Goal: Information Seeking & Learning: Check status

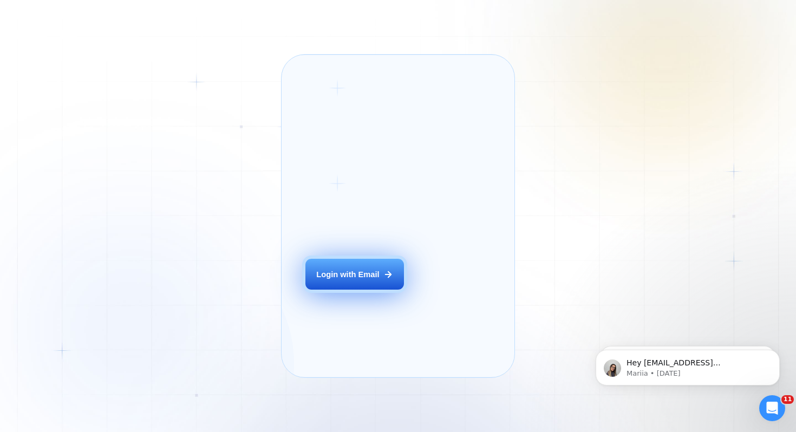
click at [345, 280] on div "Login with Email" at bounding box center [347, 274] width 63 height 11
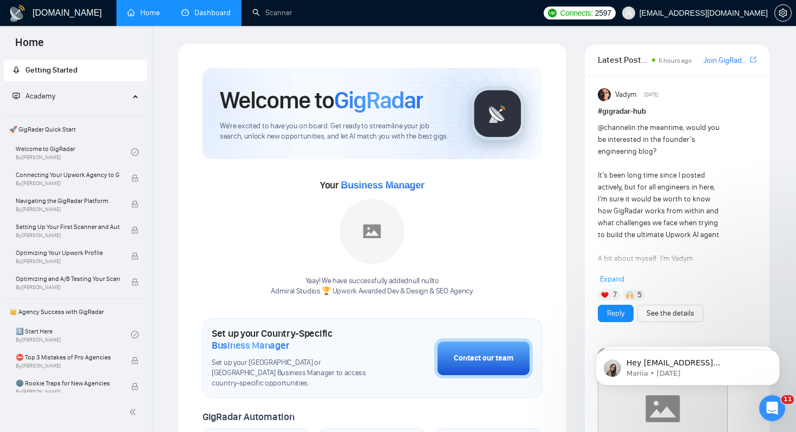
click at [219, 17] on link "Dashboard" at bounding box center [205, 12] width 49 height 9
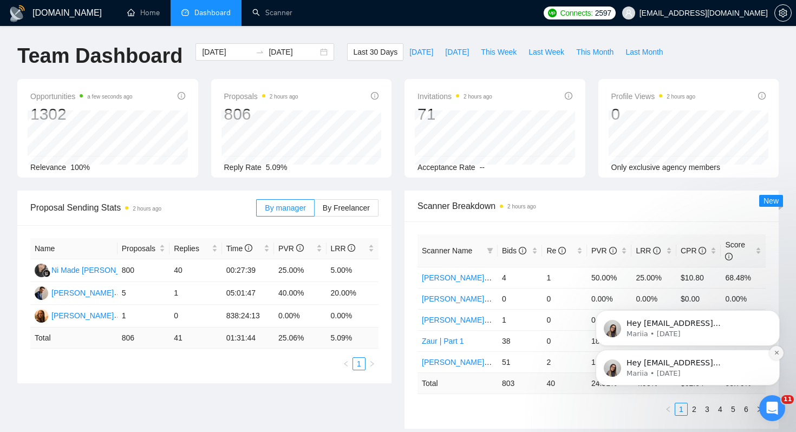
click at [776, 352] on icon "Dismiss notification" at bounding box center [776, 353] width 4 height 4
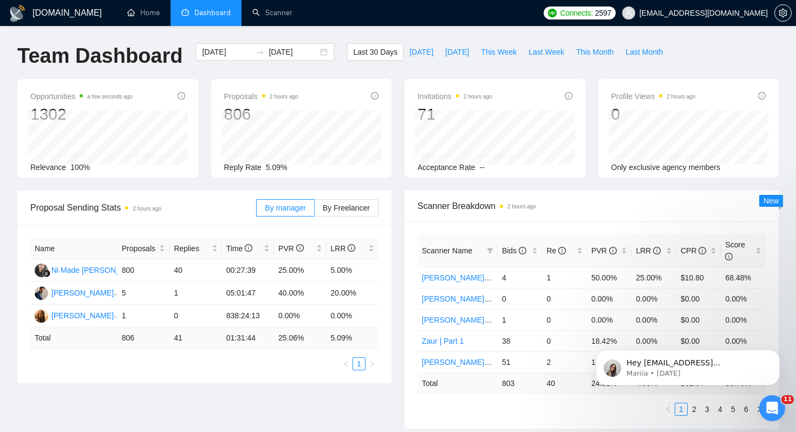
click at [776, 352] on icon "Dismiss notification" at bounding box center [776, 352] width 3 height 3
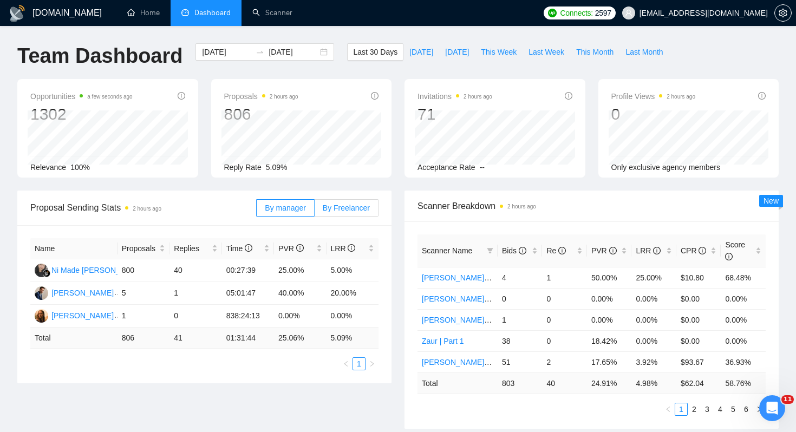
click at [356, 206] on span "By Freelancer" at bounding box center [346, 208] width 47 height 9
click at [314, 211] on input "By Freelancer" at bounding box center [314, 211] width 0 height 0
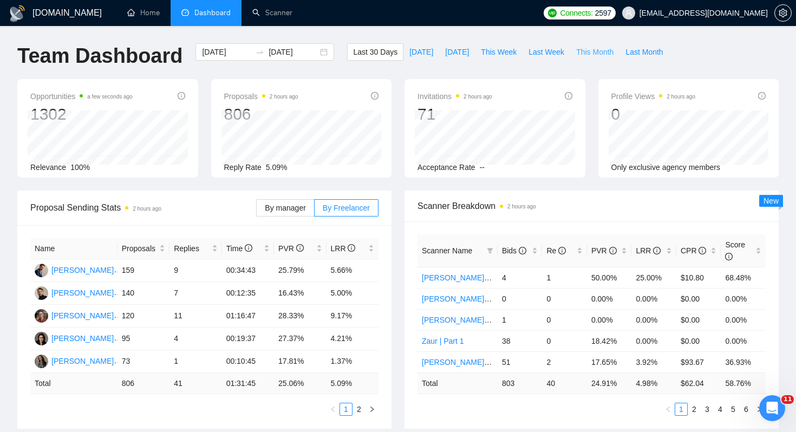
click at [605, 52] on span "This Month" at bounding box center [594, 52] width 37 height 12
type input "[DATE]"
click at [555, 54] on span "Last Week" at bounding box center [546, 52] width 36 height 12
type input "[DATE]"
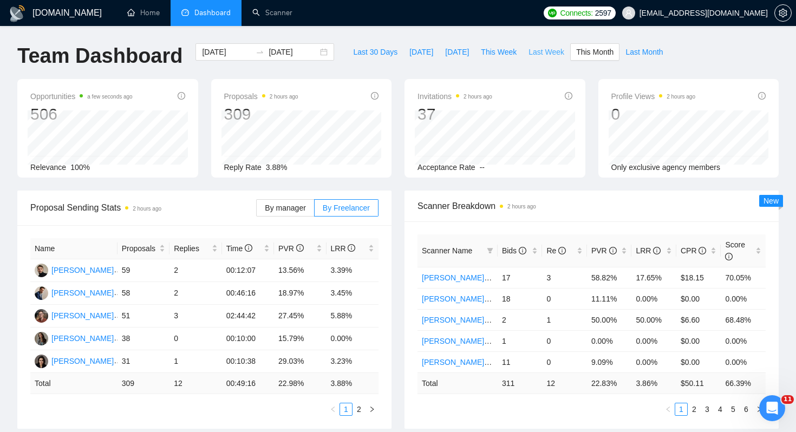
type input "[DATE]"
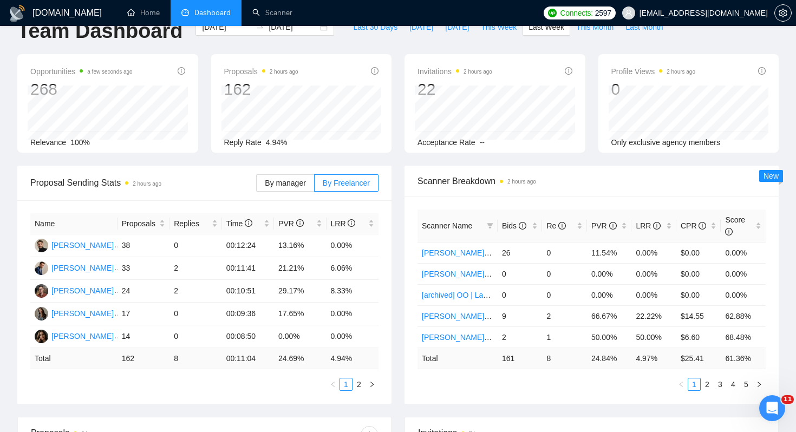
scroll to position [83, 0]
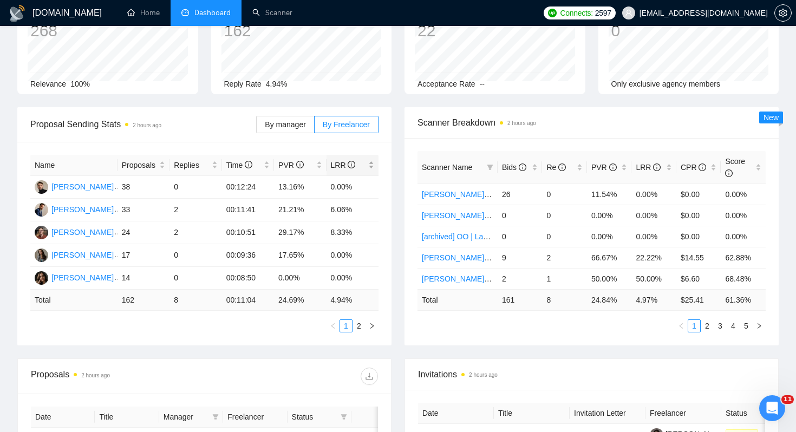
click at [338, 162] on span "LRR" at bounding box center [343, 165] width 25 height 9
drag, startPoint x: 332, startPoint y: 299, endPoint x: 359, endPoint y: 298, distance: 27.6
click at [359, 298] on td "4.94 %" at bounding box center [352, 300] width 53 height 21
click at [345, 300] on td "4.94 %" at bounding box center [352, 300] width 53 height 21
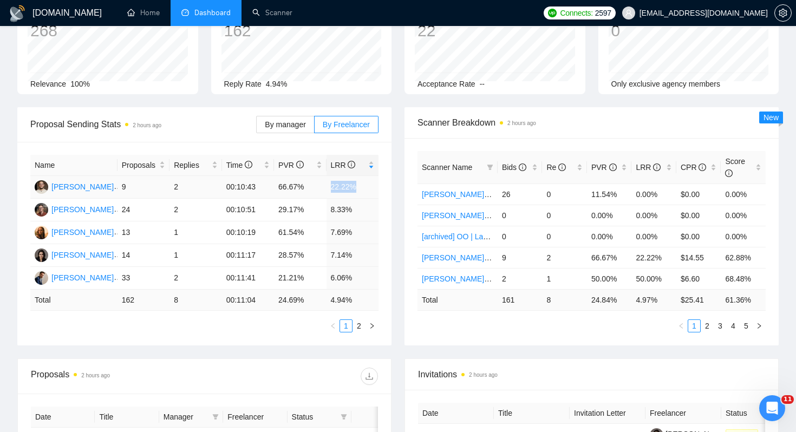
drag, startPoint x: 323, startPoint y: 184, endPoint x: 362, endPoint y: 184, distance: 39.0
click at [362, 184] on tr "[PERSON_NAME] 9 2 00:10:43 66.67% 22.22%" at bounding box center [204, 187] width 348 height 23
click at [346, 186] on td "22.22%" at bounding box center [352, 187] width 53 height 23
drag, startPoint x: 331, startPoint y: 207, endPoint x: 363, endPoint y: 207, distance: 31.4
click at [363, 207] on td "8.33%" at bounding box center [352, 210] width 53 height 23
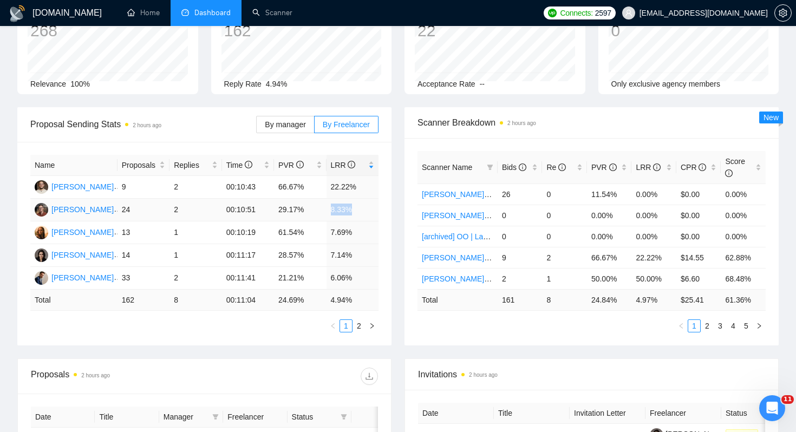
click at [348, 207] on td "8.33%" at bounding box center [352, 210] width 53 height 23
drag, startPoint x: 354, startPoint y: 207, endPoint x: 330, endPoint y: 187, distance: 31.2
click at [330, 187] on tbody "[PERSON_NAME] 9 2 00:10:43 66.67% 22.22% [PERSON_NAME] 24 2 00:10:51 29.17% 8.3…" at bounding box center [204, 233] width 348 height 114
click at [346, 187] on td "22.22%" at bounding box center [352, 187] width 53 height 23
drag, startPoint x: 332, startPoint y: 231, endPoint x: 363, endPoint y: 231, distance: 31.4
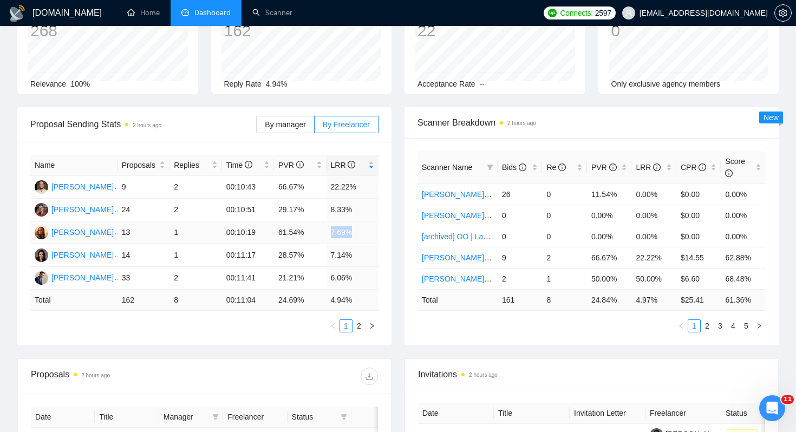
click at [363, 231] on td "7.69%" at bounding box center [352, 232] width 53 height 23
click at [344, 231] on td "7.69%" at bounding box center [352, 232] width 53 height 23
drag, startPoint x: 351, startPoint y: 232, endPoint x: 43, endPoint y: 229, distance: 308.0
click at [43, 229] on tr "[PERSON_NAME] 13 1 00:10:19 61.54% 7.69%" at bounding box center [204, 232] width 348 height 23
click at [21, 231] on div "Name Proposals Replies Time PVR LRR [PERSON_NAME] 9 2 00:10:43 66.67% 22.22% [P…" at bounding box center [204, 244] width 374 height 204
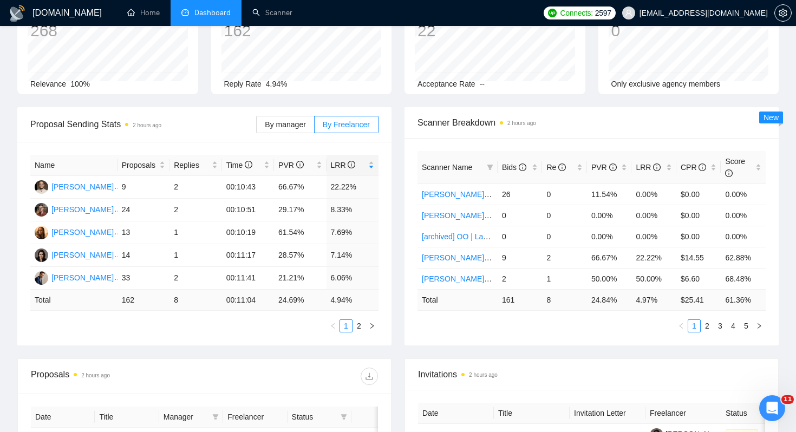
click at [398, 103] on div "Opportunities a minute ago 268 Relevance 100% Proposals 2 hours ago 162 [DATE] …" at bounding box center [398, 52] width 774 height 112
click at [371, 324] on icon "right" at bounding box center [372, 326] width 6 height 6
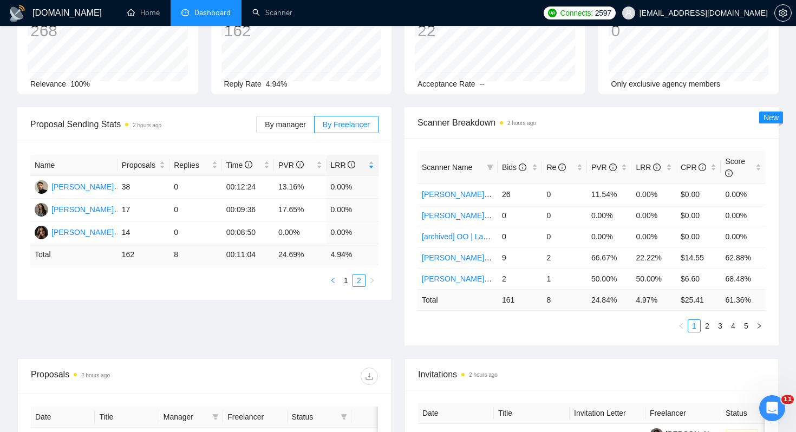
click at [334, 278] on icon "left" at bounding box center [333, 280] width 6 height 6
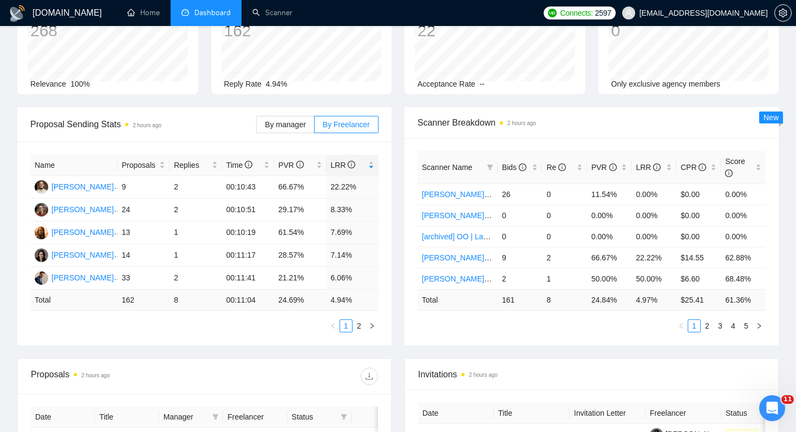
click at [400, 106] on div "Opportunities 2 minutes ago 268 Relevance 100% Proposals 2 hours ago 162 [DATE]…" at bounding box center [398, 52] width 774 height 112
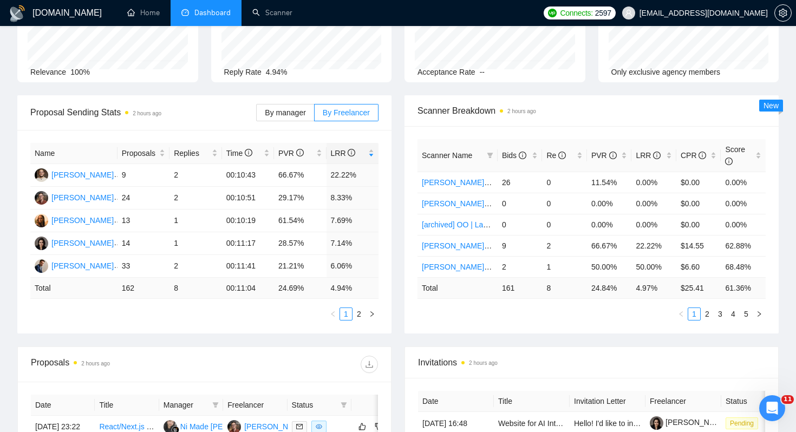
scroll to position [96, 0]
drag, startPoint x: 333, startPoint y: 241, endPoint x: 363, endPoint y: 241, distance: 29.8
click at [362, 241] on td "7.14%" at bounding box center [352, 243] width 53 height 23
click at [337, 239] on td "7.14%" at bounding box center [352, 243] width 53 height 23
drag, startPoint x: 121, startPoint y: 244, endPoint x: 146, endPoint y: 244, distance: 24.4
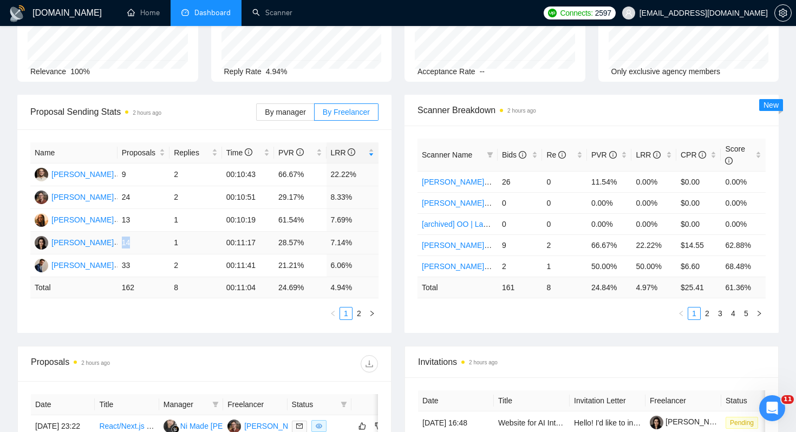
click at [146, 244] on td "14" at bounding box center [143, 243] width 52 height 23
click at [370, 316] on icon "right" at bounding box center [372, 313] width 6 height 6
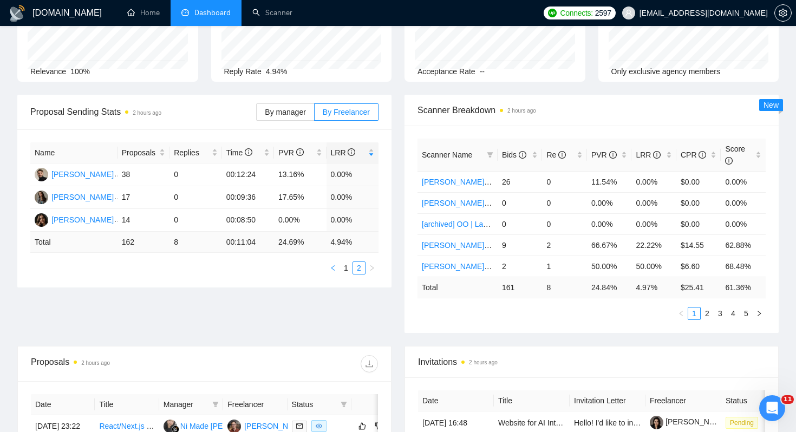
click at [335, 271] on icon "left" at bounding box center [333, 268] width 6 height 6
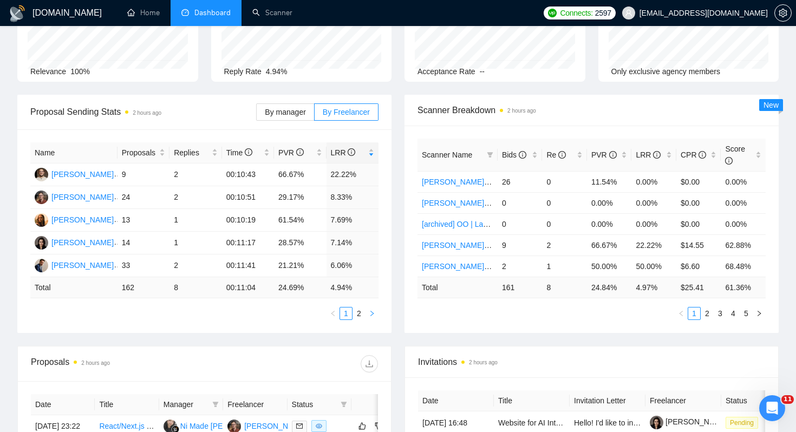
click at [369, 311] on icon "right" at bounding box center [372, 313] width 6 height 6
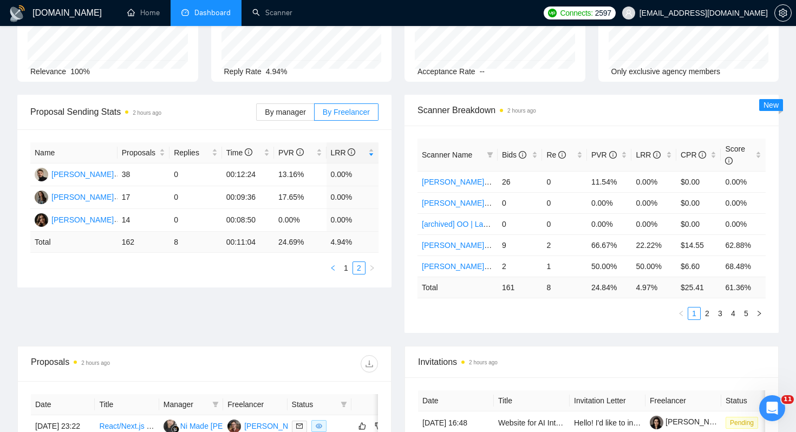
click at [333, 266] on icon "left" at bounding box center [333, 268] width 6 height 6
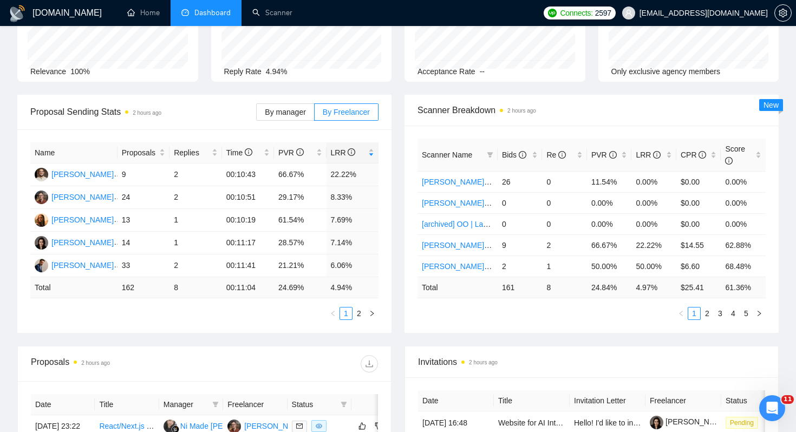
click at [398, 266] on div "Scanner Breakdown 2 hours ago Scanner Name Bids Re PVR LRR CPR Score [PERSON_NA…" at bounding box center [591, 214] width 387 height 238
click at [394, 88] on div "Opportunities 3 minutes ago 268 [DATE] Relevant 43 Relevance 100% Proposals 2 h…" at bounding box center [398, 39] width 774 height 112
click at [396, 88] on div "Opportunities 3 minutes ago 268 [DATE] Relevant 43 Relevance 100% Proposals 2 h…" at bounding box center [398, 39] width 774 height 112
drag, startPoint x: 122, startPoint y: 242, endPoint x: 133, endPoint y: 242, distance: 11.4
click at [133, 242] on td "14" at bounding box center [143, 243] width 52 height 23
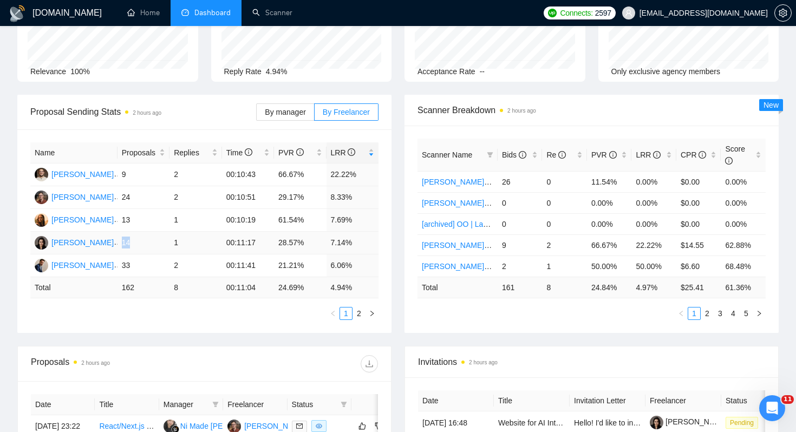
click at [121, 242] on td "14" at bounding box center [143, 243] width 52 height 23
click at [356, 317] on link "2" at bounding box center [359, 313] width 12 height 12
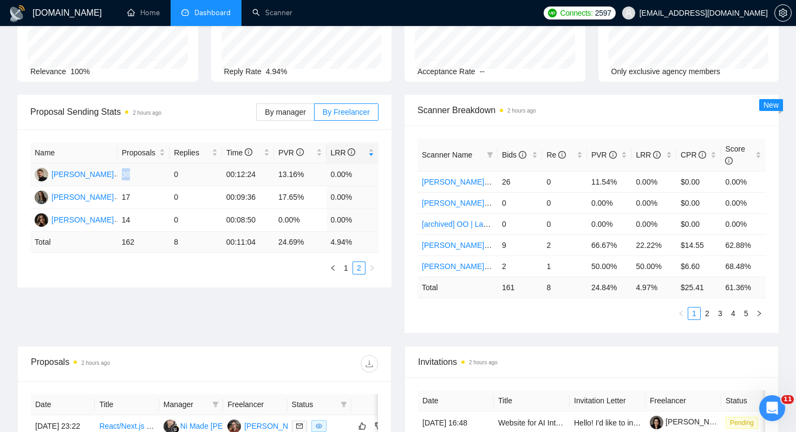
drag, startPoint x: 133, startPoint y: 173, endPoint x: 122, endPoint y: 173, distance: 10.3
click at [122, 173] on td "38" at bounding box center [143, 174] width 52 height 23
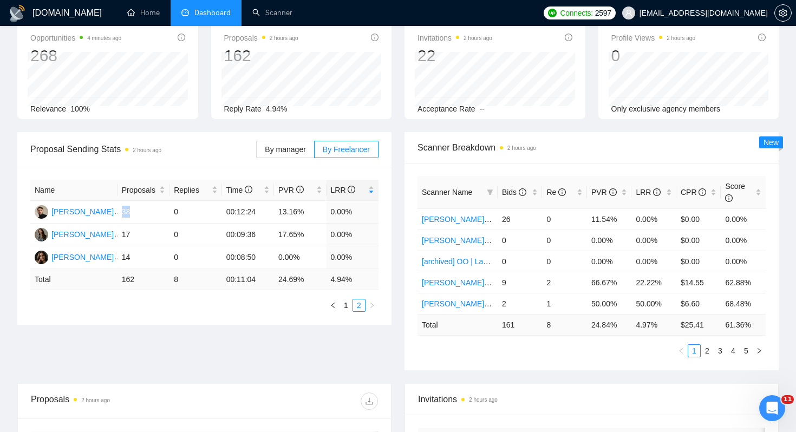
scroll to position [0, 0]
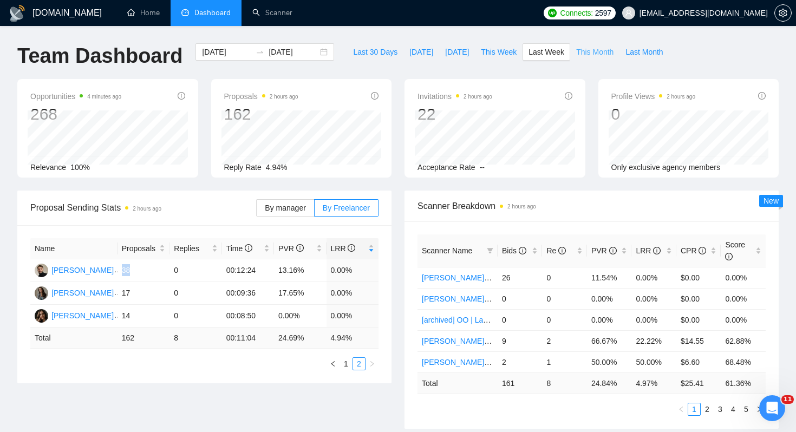
click at [610, 60] on button "This Month" at bounding box center [594, 51] width 49 height 17
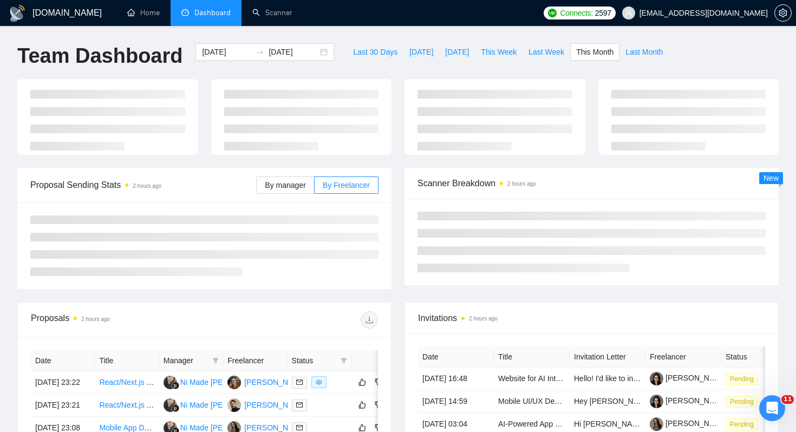
type input "[DATE]"
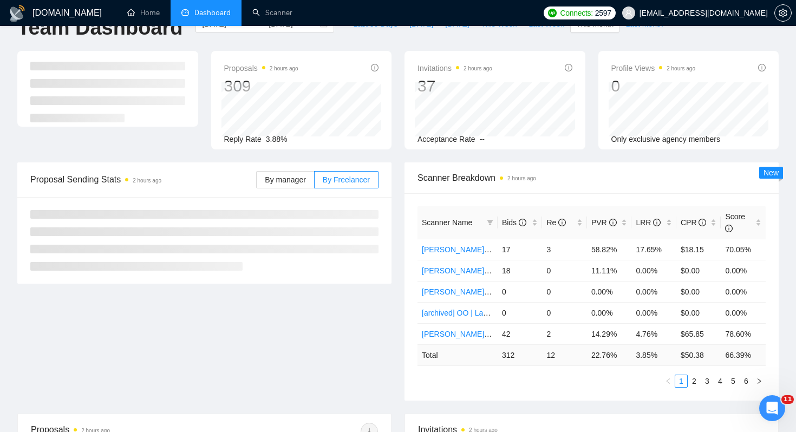
scroll to position [38, 0]
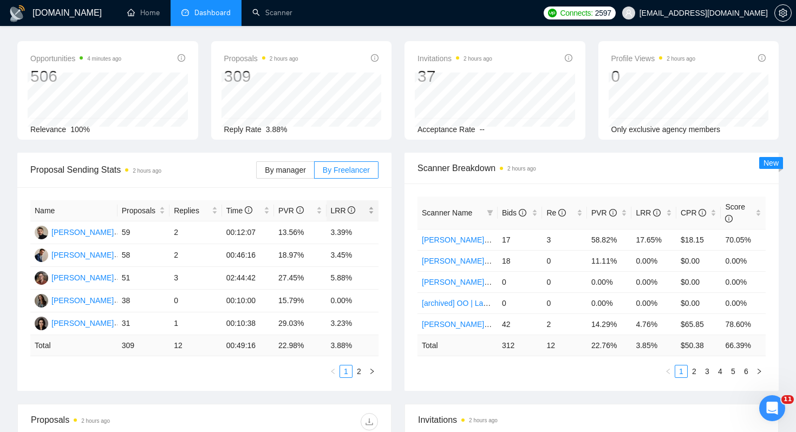
click at [364, 213] on span "LRR" at bounding box center [349, 211] width 36 height 12
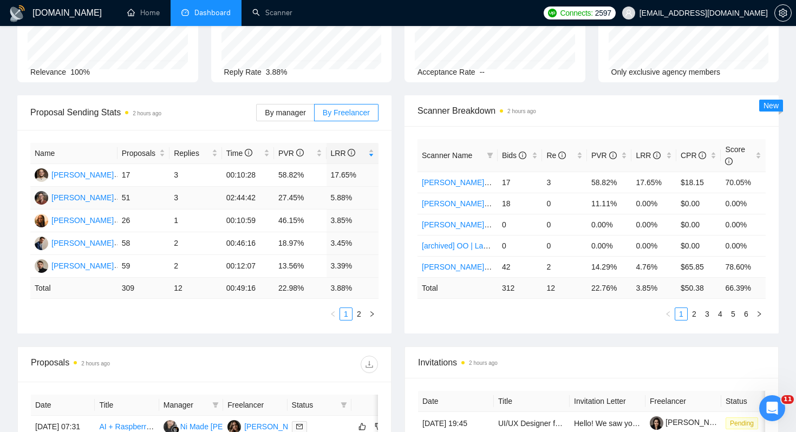
scroll to position [97, 0]
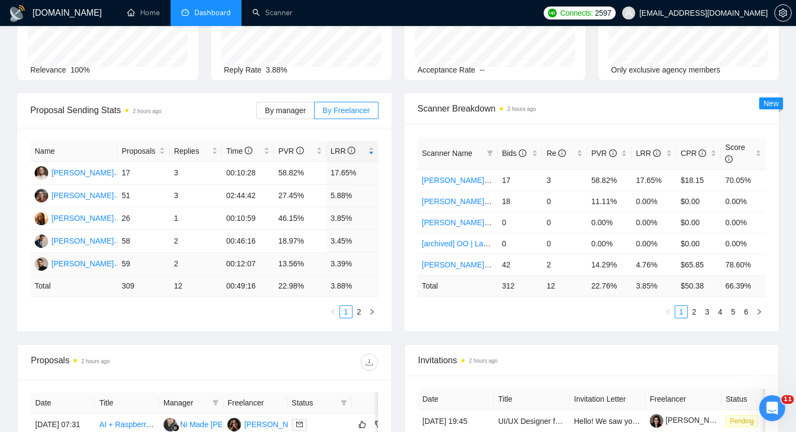
drag, startPoint x: 331, startPoint y: 263, endPoint x: 364, endPoint y: 263, distance: 33.0
click at [347, 263] on td "3.39%" at bounding box center [352, 264] width 53 height 23
click at [334, 260] on td "3.39%" at bounding box center [352, 264] width 53 height 23
click at [369, 313] on icon "right" at bounding box center [372, 312] width 6 height 6
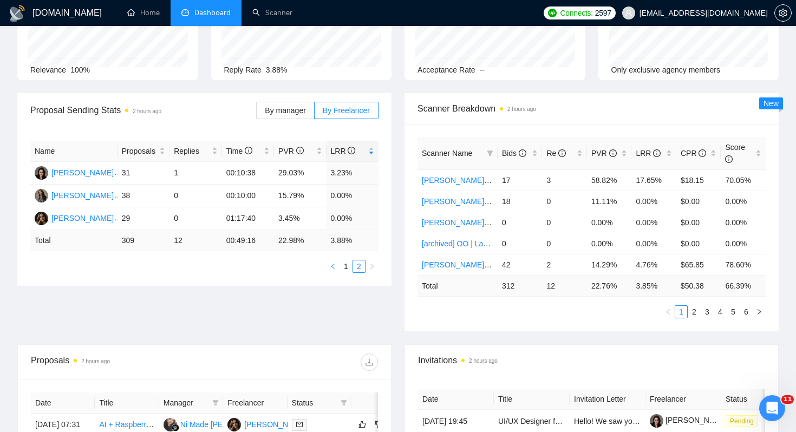
click at [329, 263] on button "button" at bounding box center [332, 266] width 13 height 13
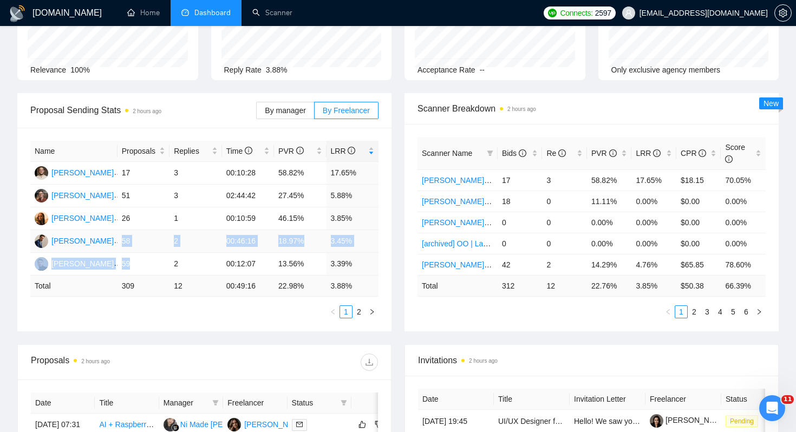
drag, startPoint x: 132, startPoint y: 263, endPoint x: 122, endPoint y: 239, distance: 25.7
click at [122, 239] on tbody "[PERSON_NAME] 17 3 00:10:28 58.82% 17.65% [PERSON_NAME] 51 3 02:44:42 27.45% 5.…" at bounding box center [204, 219] width 348 height 114
click at [133, 241] on td "58" at bounding box center [143, 241] width 52 height 23
click at [127, 268] on td "59" at bounding box center [143, 264] width 52 height 23
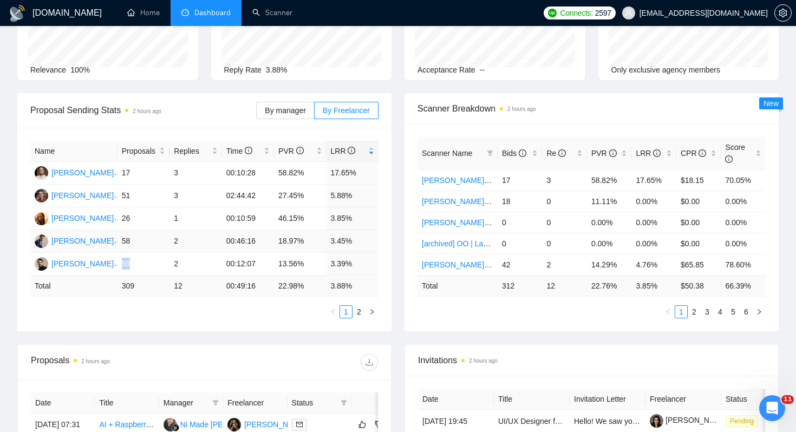
click at [127, 246] on td "58" at bounding box center [143, 241] width 52 height 23
click at [127, 260] on td "59" at bounding box center [143, 264] width 52 height 23
click at [367, 309] on button "button" at bounding box center [371, 311] width 13 height 13
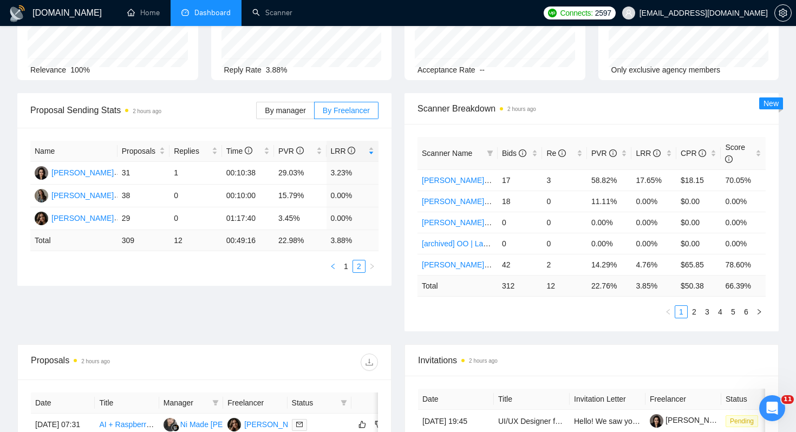
click at [327, 265] on button "button" at bounding box center [332, 266] width 13 height 13
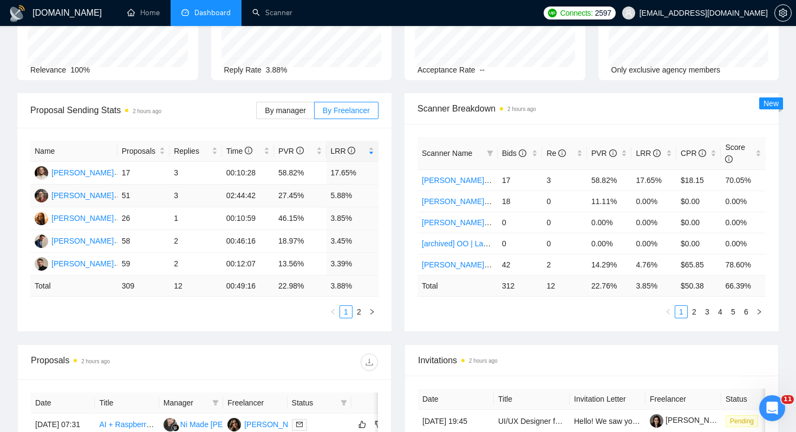
click at [176, 195] on td "3" at bounding box center [195, 196] width 52 height 23
click at [370, 309] on icon "right" at bounding box center [372, 312] width 6 height 6
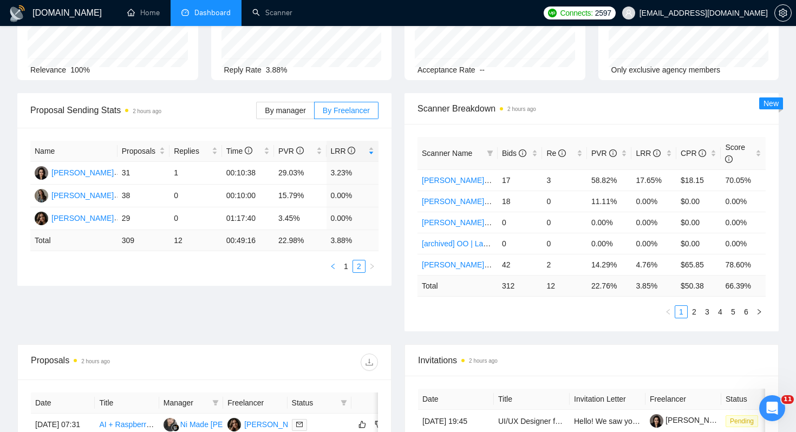
click at [331, 269] on icon "left" at bounding box center [333, 266] width 6 height 6
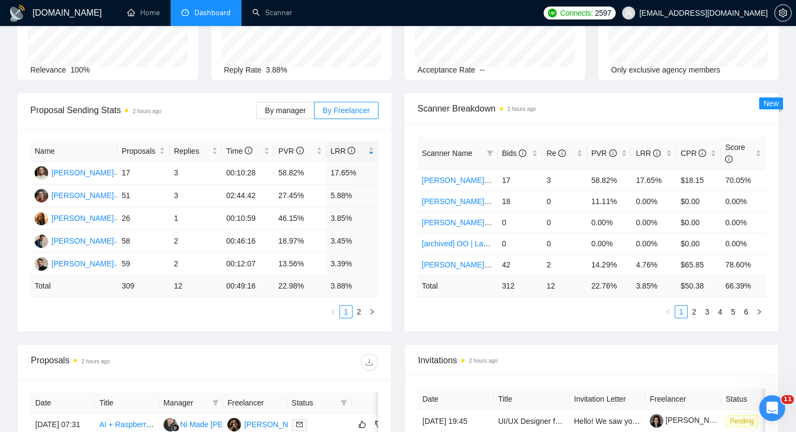
click at [396, 224] on div "Proposal Sending Stats 2 hours ago By manager By Freelancer Name Proposals Repl…" at bounding box center [204, 212] width 387 height 238
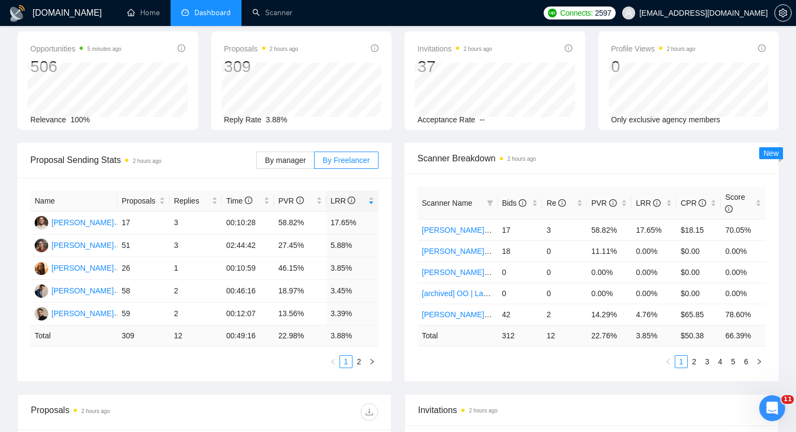
scroll to position [71, 0]
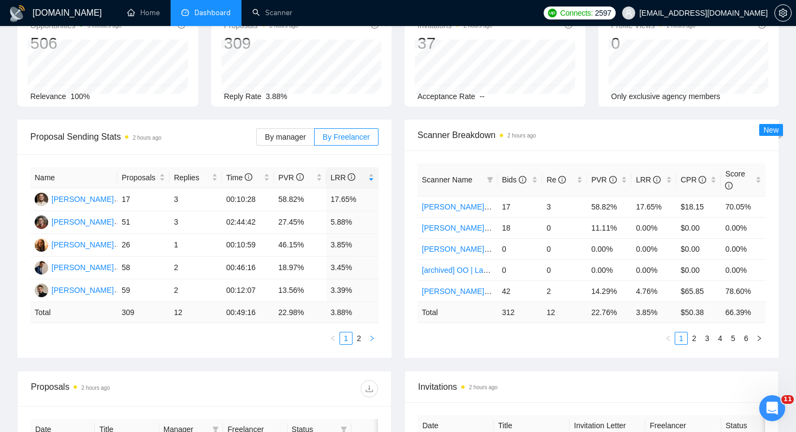
click at [371, 333] on button "button" at bounding box center [371, 338] width 13 height 13
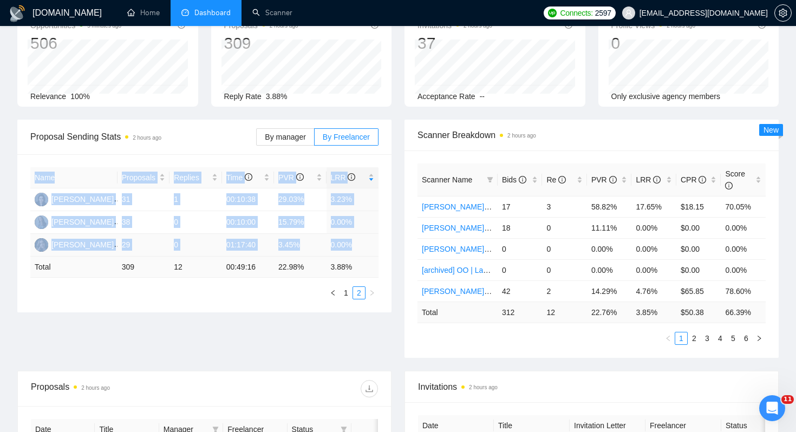
drag, startPoint x: 21, startPoint y: 216, endPoint x: 354, endPoint y: 241, distance: 334.4
click at [354, 241] on div "Name Proposals Replies Time PVR LRR [PERSON_NAME] 31 1 00:10:38 29.03% 3.23% [P…" at bounding box center [204, 233] width 374 height 158
click at [367, 241] on td "0.00%" at bounding box center [352, 245] width 53 height 23
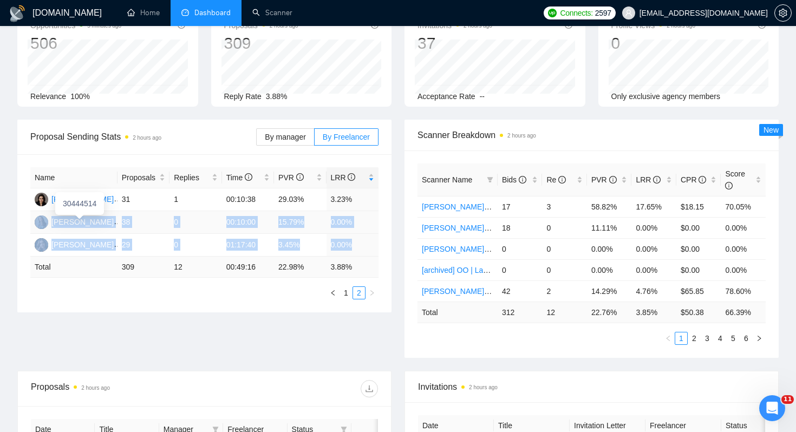
drag, startPoint x: 360, startPoint y: 247, endPoint x: 44, endPoint y: 220, distance: 316.7
click at [45, 220] on tbody "[PERSON_NAME] 31 1 00:10:38 29.03% 3.23% [PERSON_NAME] 38 0 00:10:00 15.79% 0.0…" at bounding box center [204, 222] width 348 height 68
click at [10, 232] on div "[DOMAIN_NAME] Home Dashboard Scanner Connects: 2597 [EMAIL_ADDRESS][DOMAIN_NAME…" at bounding box center [398, 364] width 796 height 870
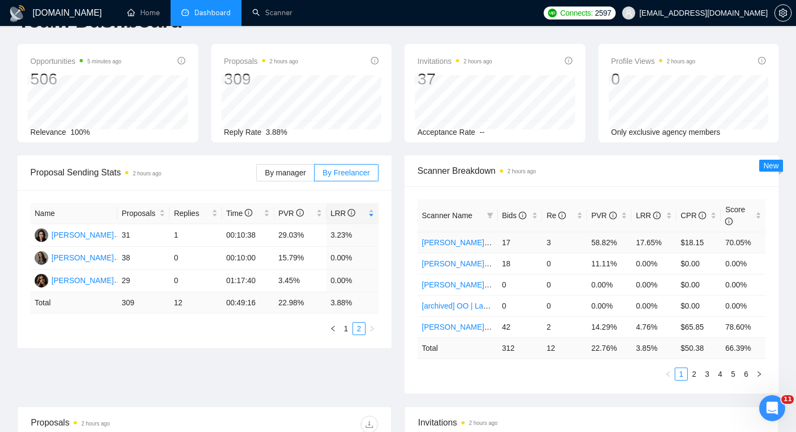
scroll to position [0, 0]
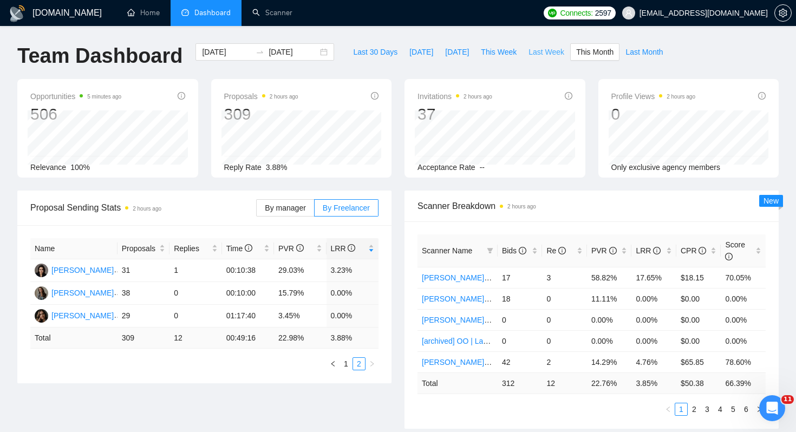
click at [541, 49] on span "Last Week" at bounding box center [546, 52] width 36 height 12
type input "[DATE]"
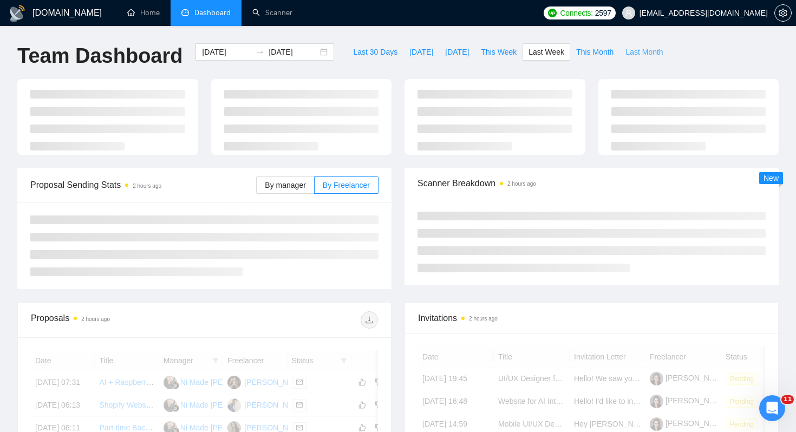
click at [638, 59] on button "Last Month" at bounding box center [643, 51] width 49 height 17
type input "[DATE]"
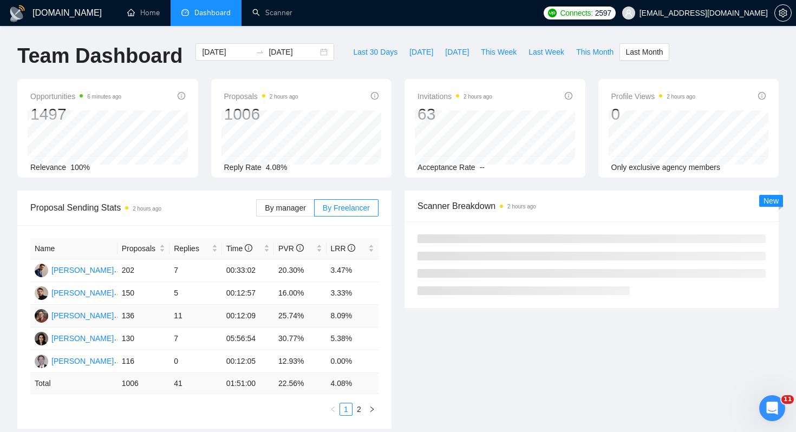
scroll to position [57, 0]
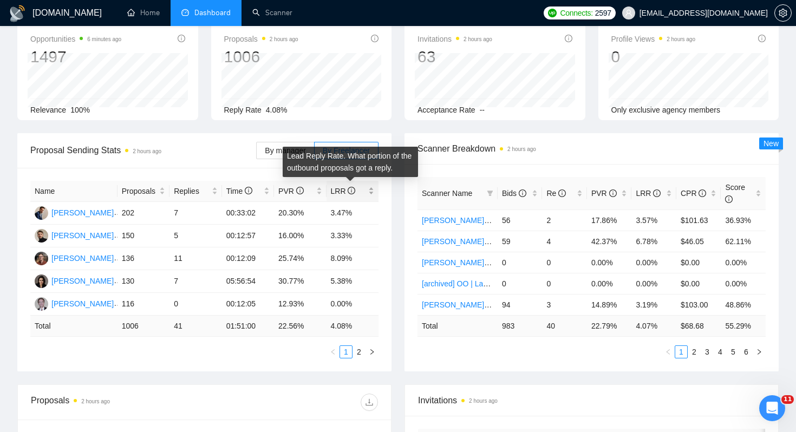
click at [353, 193] on icon "info-circle" at bounding box center [352, 191] width 8 height 8
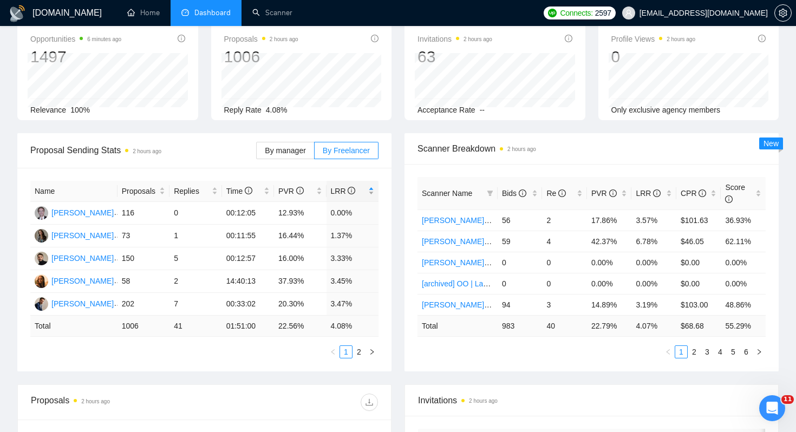
click at [363, 193] on span "LRR" at bounding box center [349, 191] width 36 height 12
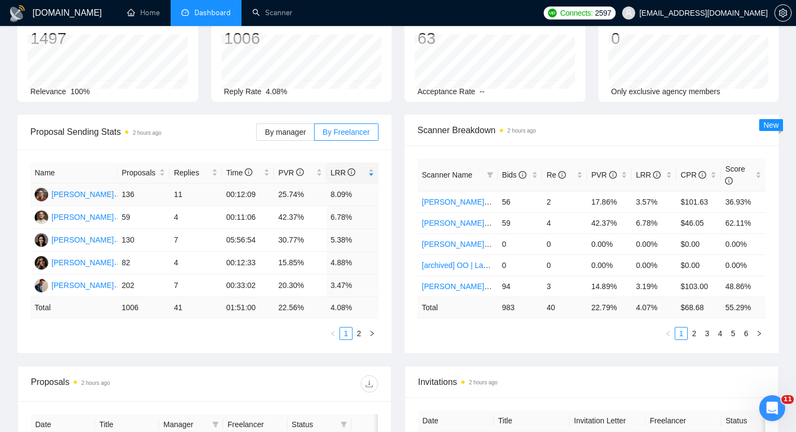
scroll to position [80, 0]
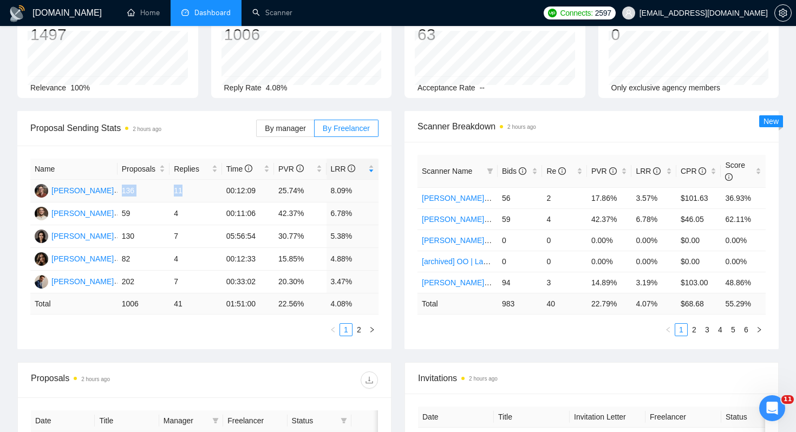
drag, startPoint x: 122, startPoint y: 186, endPoint x: 185, endPoint y: 189, distance: 62.8
click at [185, 189] on tr "[PERSON_NAME] 136 11 00:12:09 25.74% 8.09%" at bounding box center [204, 191] width 348 height 23
click at [179, 189] on td "11" at bounding box center [195, 191] width 52 height 23
click at [136, 189] on td "136" at bounding box center [143, 191] width 52 height 23
click at [133, 189] on td "136" at bounding box center [143, 191] width 52 height 23
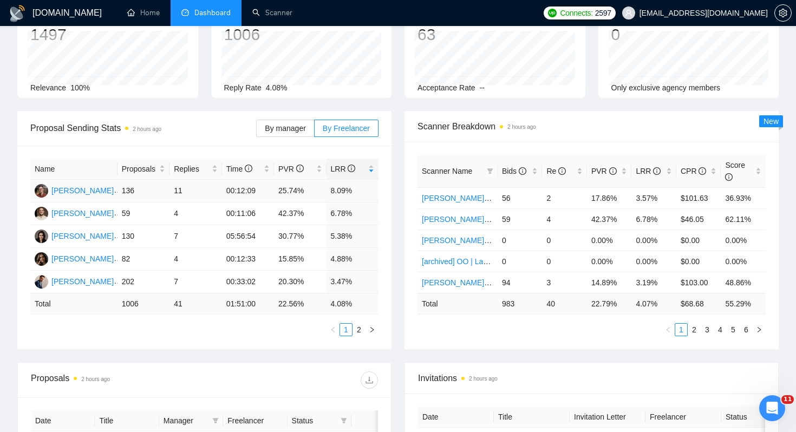
click at [133, 189] on td "136" at bounding box center [143, 191] width 52 height 23
click at [134, 150] on div "Name Proposals Replies Time PVR LRR [PERSON_NAME] 136 11 00:12:09 25.74% 8.09% …" at bounding box center [204, 248] width 374 height 204
click at [99, 187] on div "[PERSON_NAME]" at bounding box center [82, 191] width 62 height 12
click at [370, 329] on icon "right" at bounding box center [372, 329] width 6 height 6
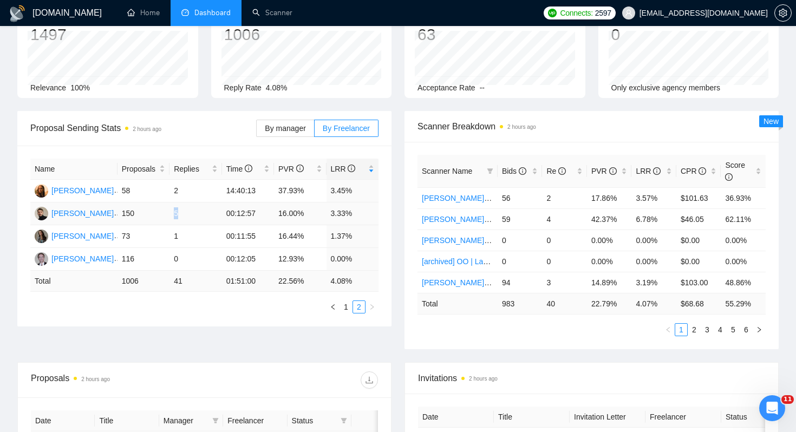
click at [180, 212] on td "5" at bounding box center [195, 213] width 52 height 23
drag, startPoint x: 138, startPoint y: 212, endPoint x: 120, endPoint y: 211, distance: 18.5
click at [120, 211] on td "150" at bounding box center [143, 213] width 52 height 23
click at [127, 212] on td "150" at bounding box center [143, 213] width 52 height 23
click at [344, 306] on link "1" at bounding box center [346, 307] width 12 height 12
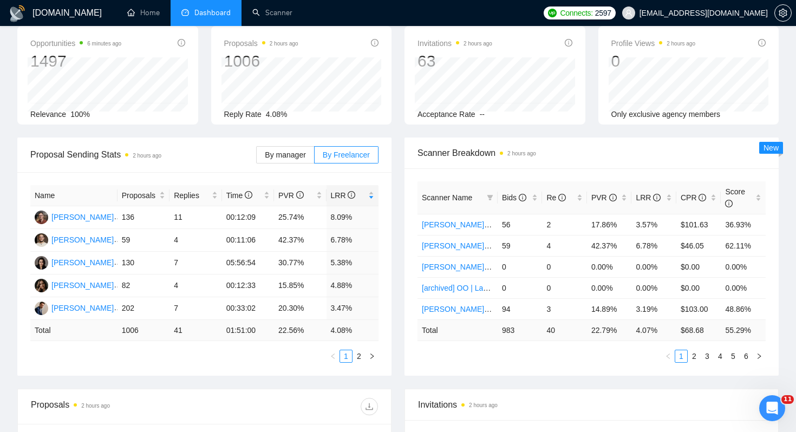
scroll to position [152, 0]
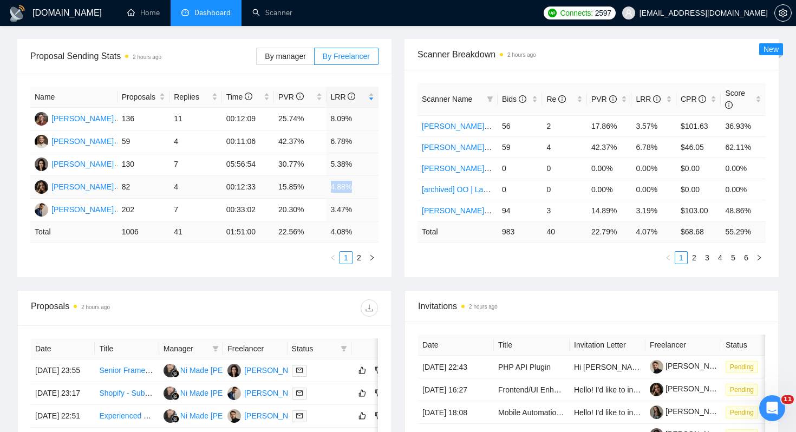
drag, startPoint x: 327, startPoint y: 189, endPoint x: 352, endPoint y: 189, distance: 25.4
click at [352, 189] on td "4.88%" at bounding box center [352, 187] width 53 height 23
click at [340, 188] on td "4.88%" at bounding box center [352, 187] width 53 height 23
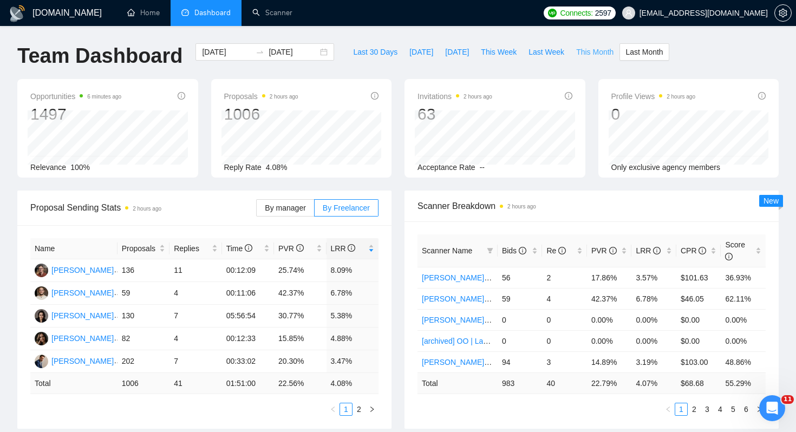
click at [588, 59] on button "This Month" at bounding box center [594, 51] width 49 height 17
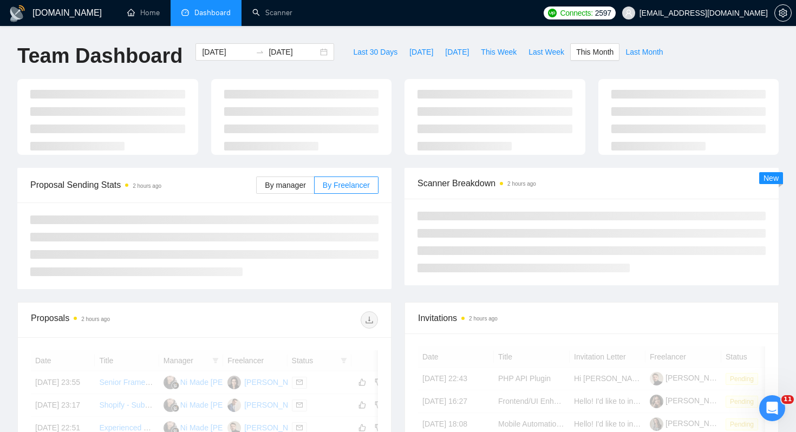
type input "[DATE]"
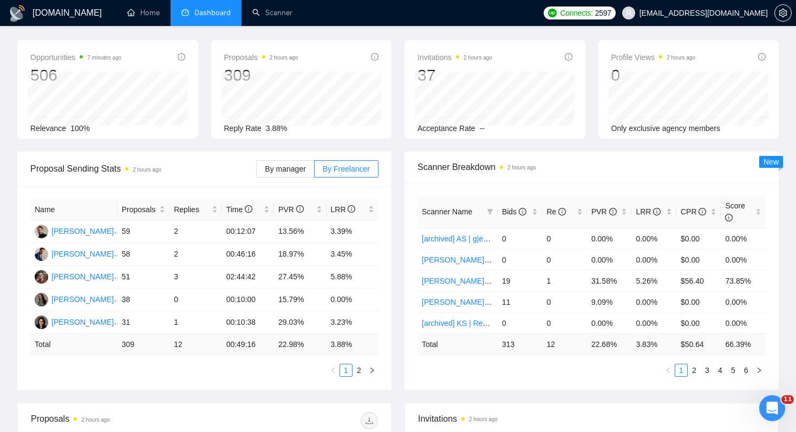
scroll to position [54, 0]
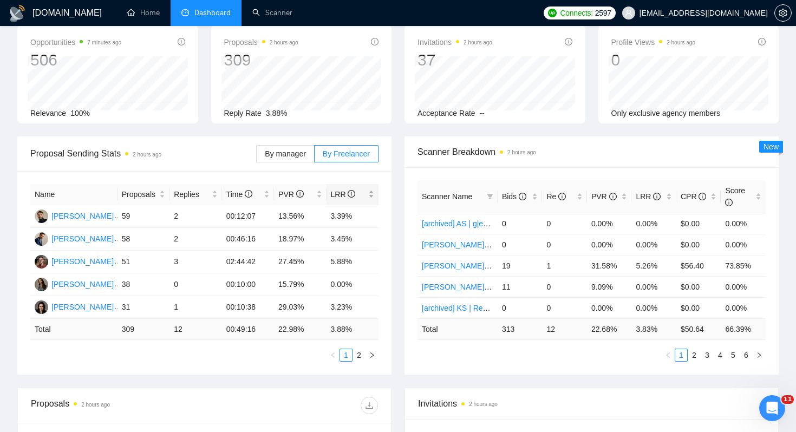
click at [370, 200] on div "LRR" at bounding box center [353, 194] width 44 height 12
click at [392, 247] on div "Proposal Sending Stats 2 hours ago By manager By Freelancer Name Proposals Repl…" at bounding box center [204, 255] width 387 height 238
click at [371, 353] on icon "right" at bounding box center [371, 354] width 3 height 5
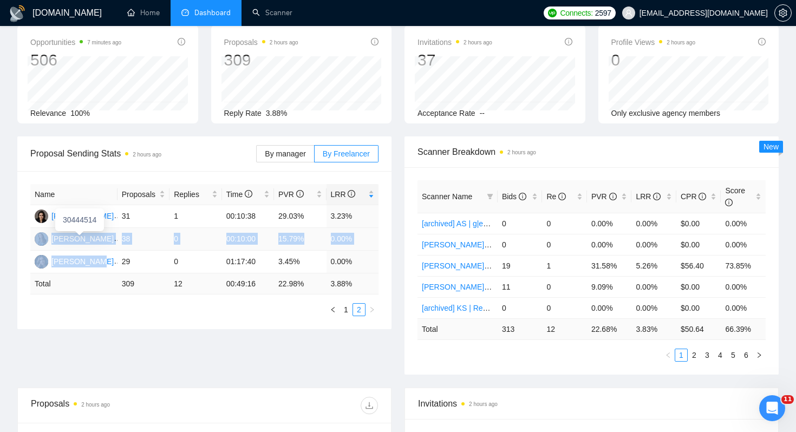
drag, startPoint x: 99, startPoint y: 262, endPoint x: 50, endPoint y: 242, distance: 52.7
click at [50, 242] on tbody "[PERSON_NAME] 31 1 00:10:38 29.03% 3.23% [PERSON_NAME] 38 0 00:10:00 15.79% 0.0…" at bounding box center [204, 239] width 348 height 68
click at [108, 259] on td "[PERSON_NAME]" at bounding box center [73, 262] width 87 height 23
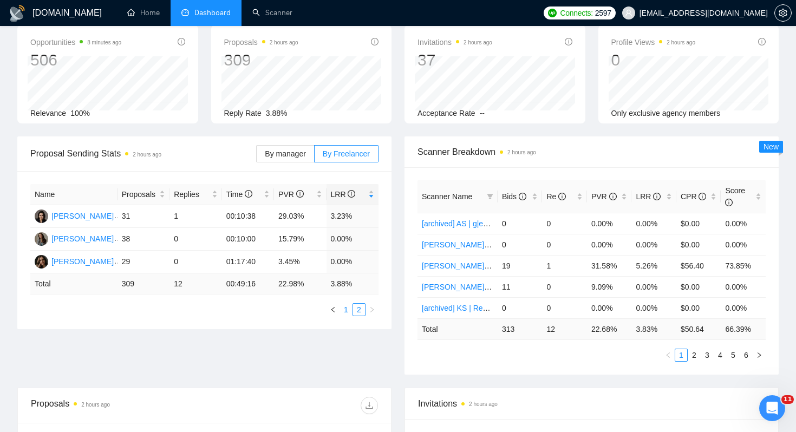
click at [343, 310] on link "1" at bounding box center [346, 310] width 12 height 12
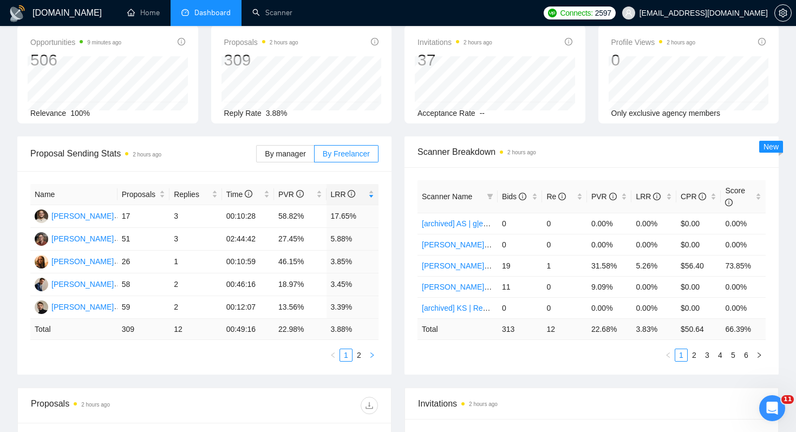
click at [370, 358] on icon "right" at bounding box center [372, 355] width 6 height 6
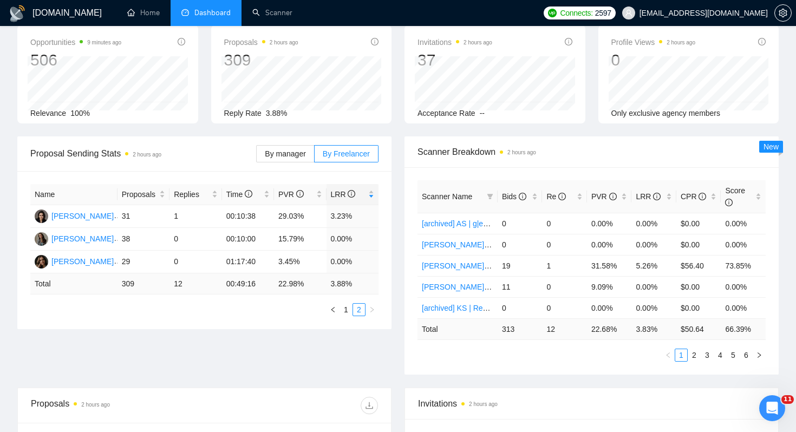
click at [370, 358] on div "Proposal Sending Stats 2 hours ago By manager By Freelancer Name Proposals Repl…" at bounding box center [398, 261] width 774 height 251
click at [331, 312] on icon "left" at bounding box center [333, 309] width 6 height 6
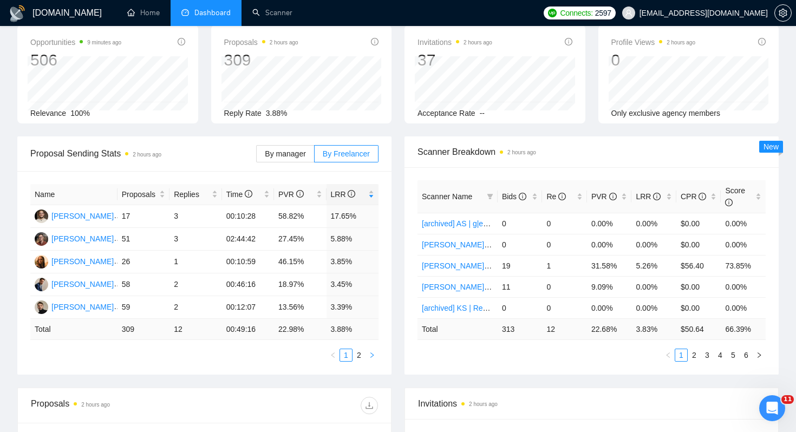
click at [371, 358] on icon "right" at bounding box center [372, 355] width 6 height 6
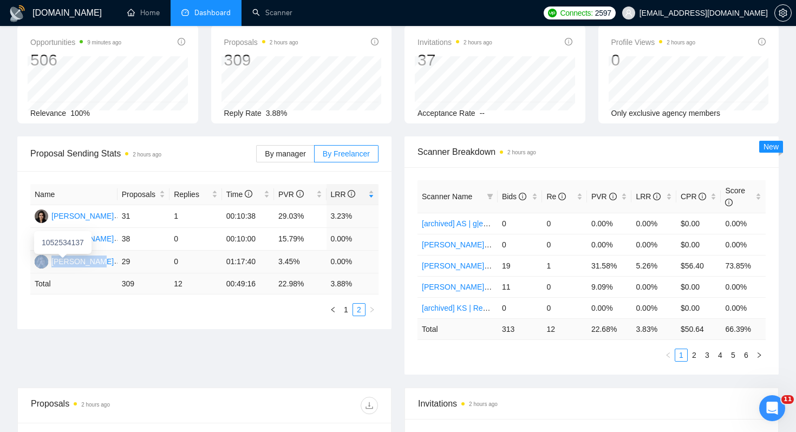
drag, startPoint x: 98, startPoint y: 266, endPoint x: 49, endPoint y: 265, distance: 49.3
click at [49, 265] on td "[PERSON_NAME]" at bounding box center [73, 262] width 87 height 23
click at [92, 310] on ul "1 2" at bounding box center [204, 309] width 348 height 13
click at [336, 311] on icon "left" at bounding box center [333, 309] width 6 height 6
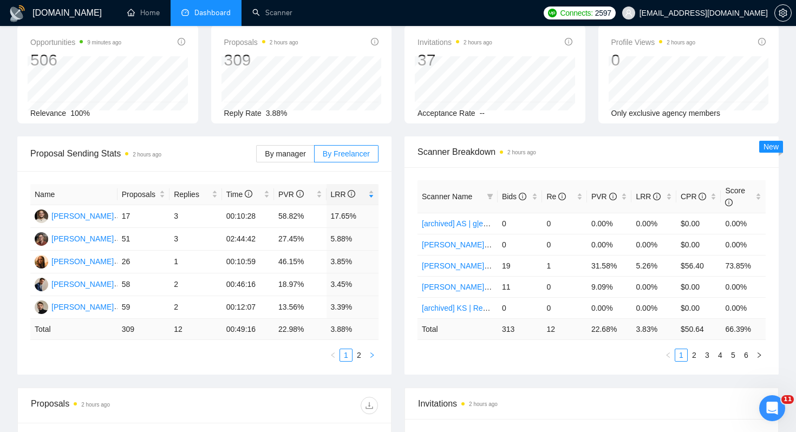
click at [369, 352] on icon "right" at bounding box center [372, 355] width 6 height 6
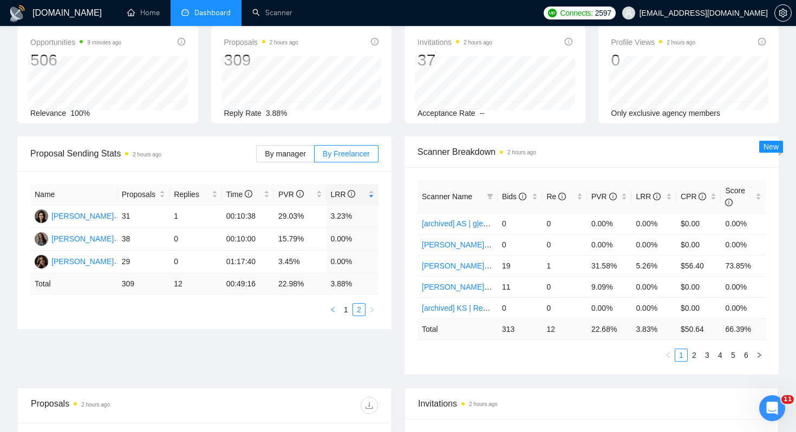
click at [332, 309] on icon "left" at bounding box center [333, 309] width 6 height 6
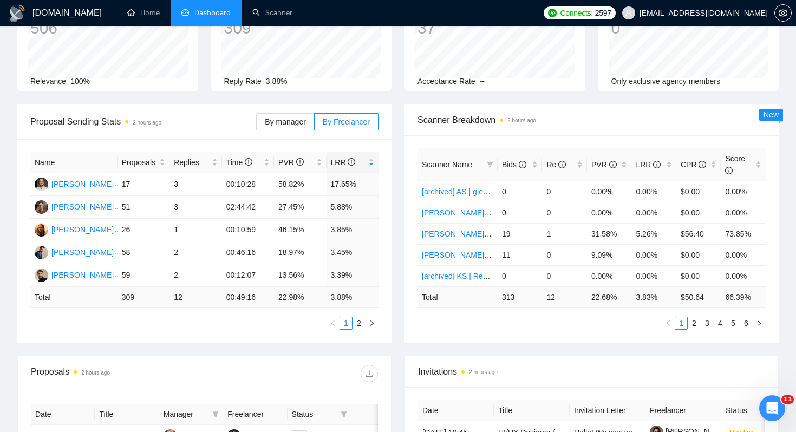
scroll to position [0, 0]
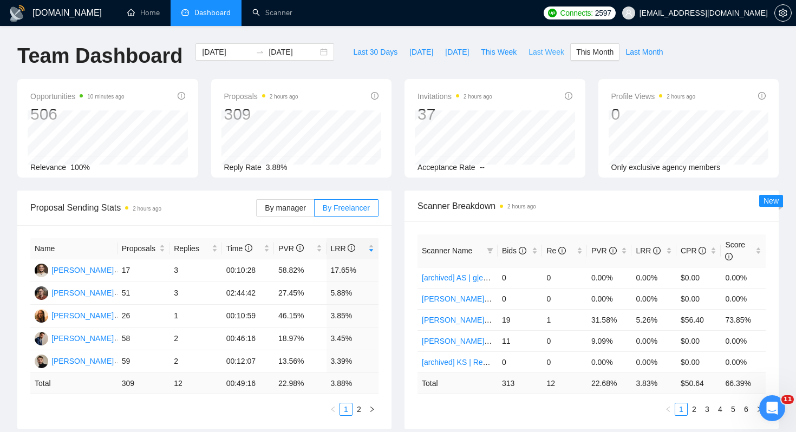
click at [553, 56] on span "Last Week" at bounding box center [546, 52] width 36 height 12
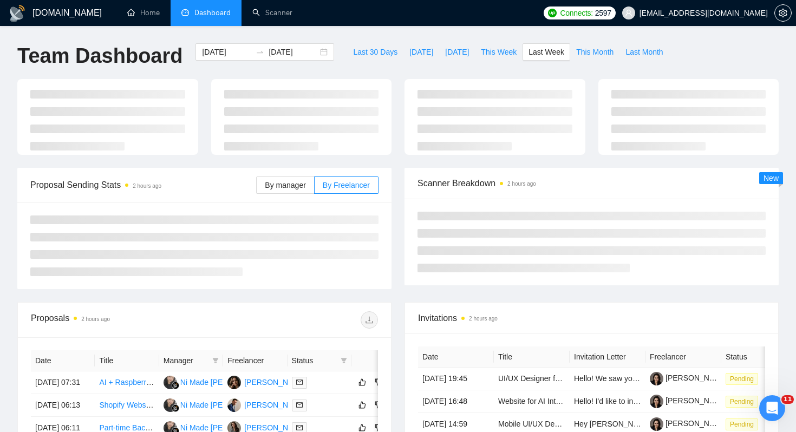
type input "[DATE]"
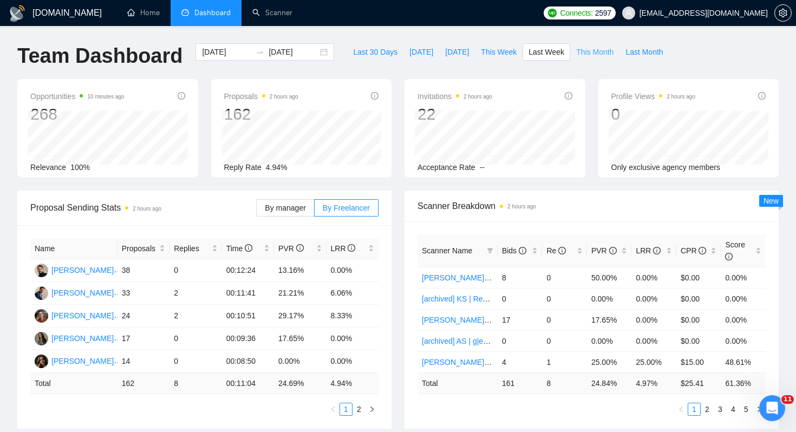
click at [594, 56] on span "This Month" at bounding box center [594, 52] width 37 height 12
type input "[DATE]"
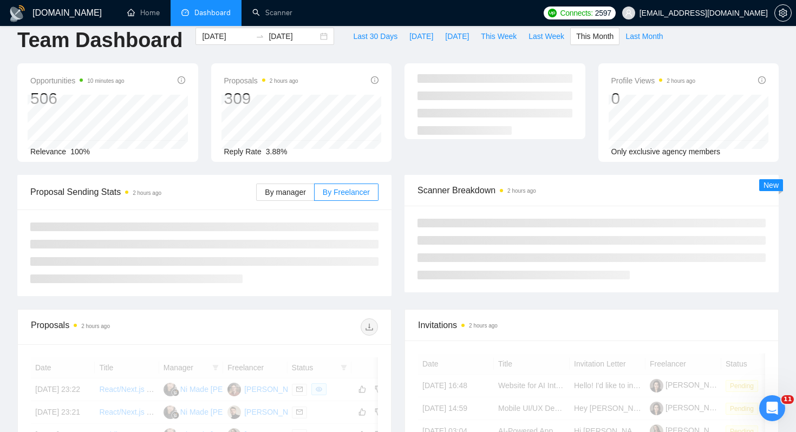
scroll to position [18, 0]
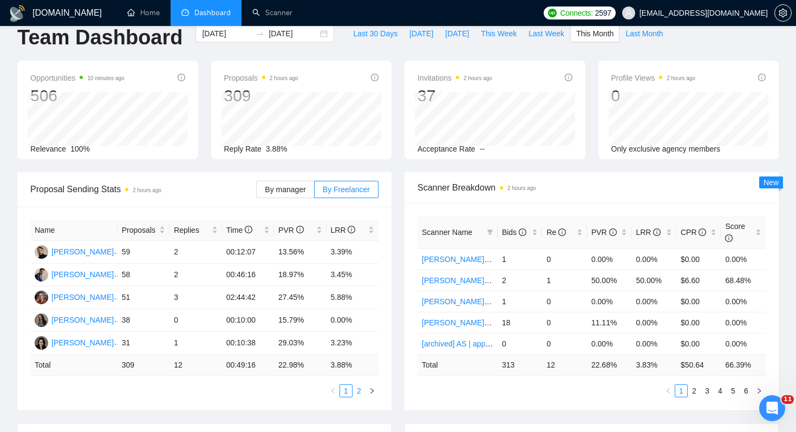
click at [361, 386] on link "2" at bounding box center [359, 391] width 12 height 12
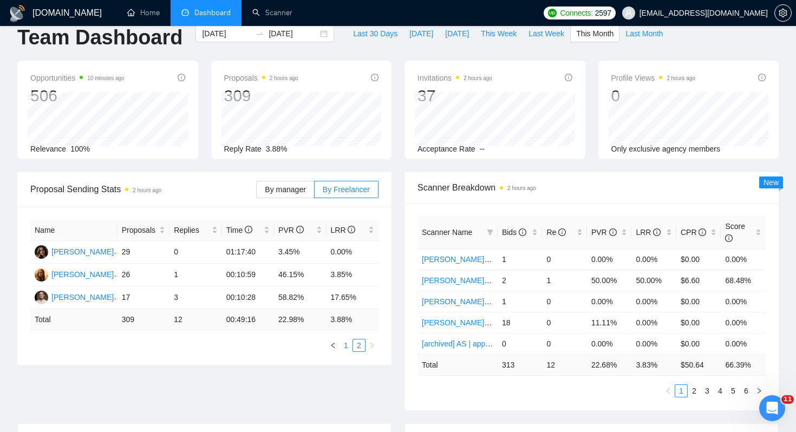
click at [349, 345] on link "1" at bounding box center [346, 345] width 12 height 12
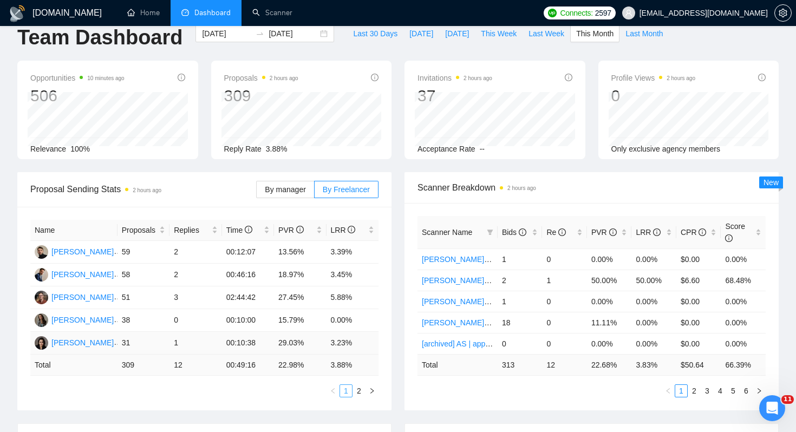
scroll to position [0, 0]
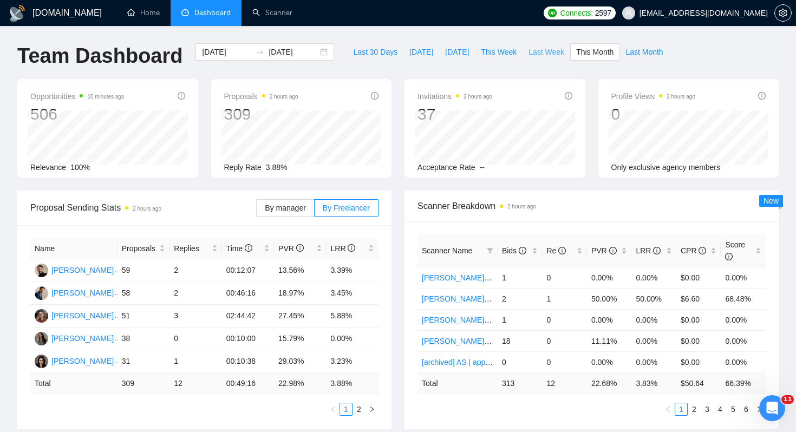
click at [555, 47] on span "Last Week" at bounding box center [546, 52] width 36 height 12
type input "[DATE]"
